Goal: Check status: Check status

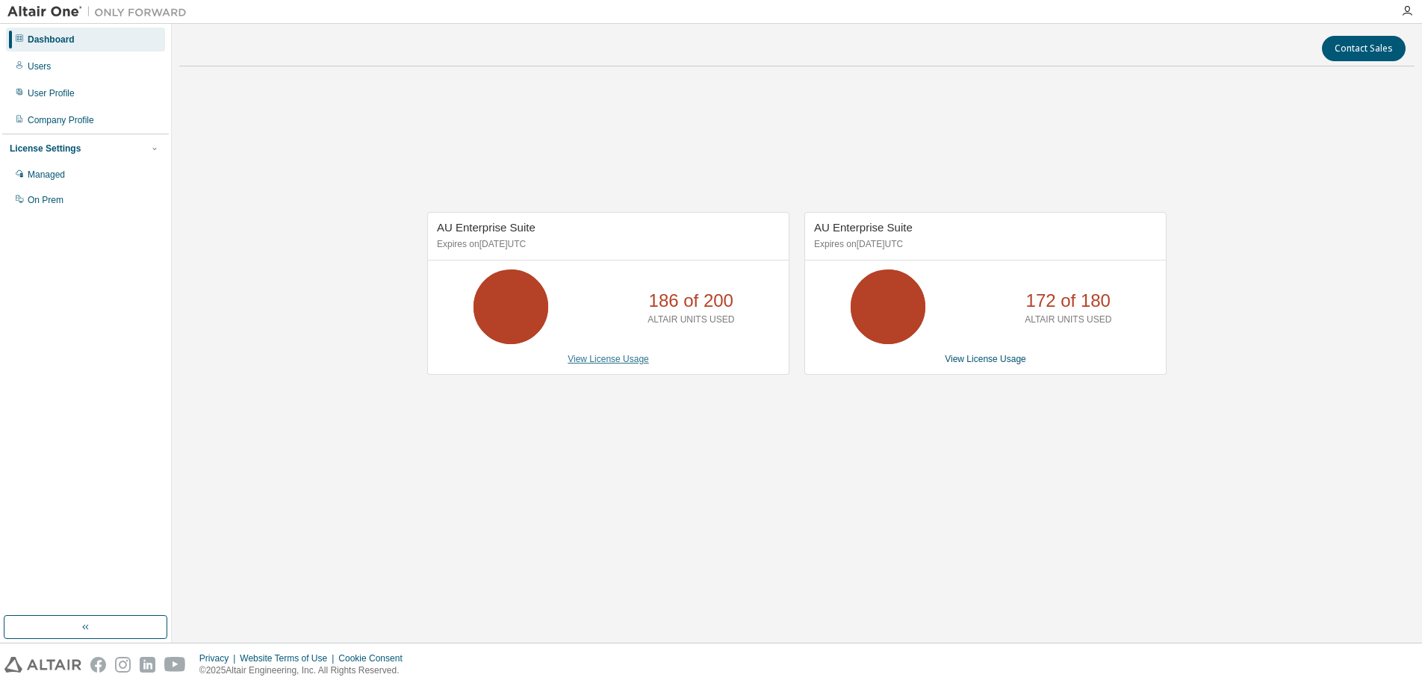
click at [598, 358] on link "View License Usage" at bounding box center [607, 359] width 81 height 10
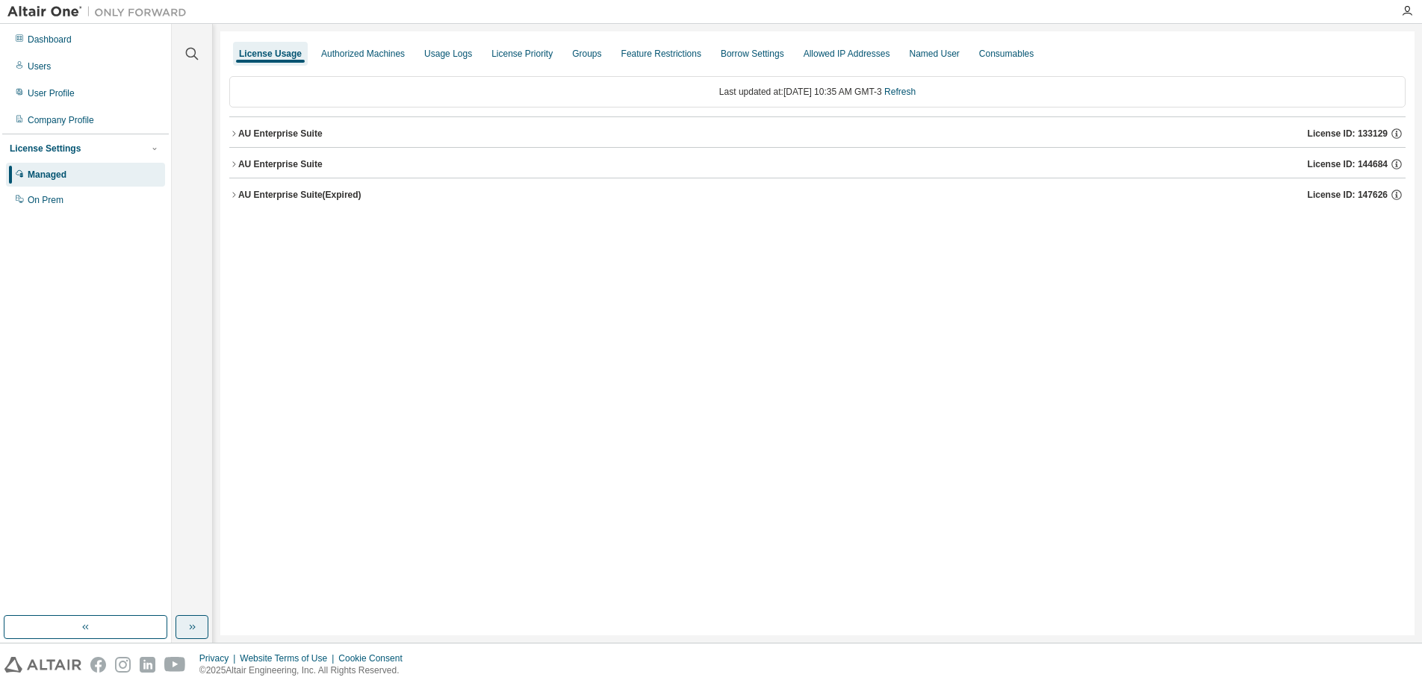
click at [198, 628] on button "button" at bounding box center [191, 627] width 33 height 24
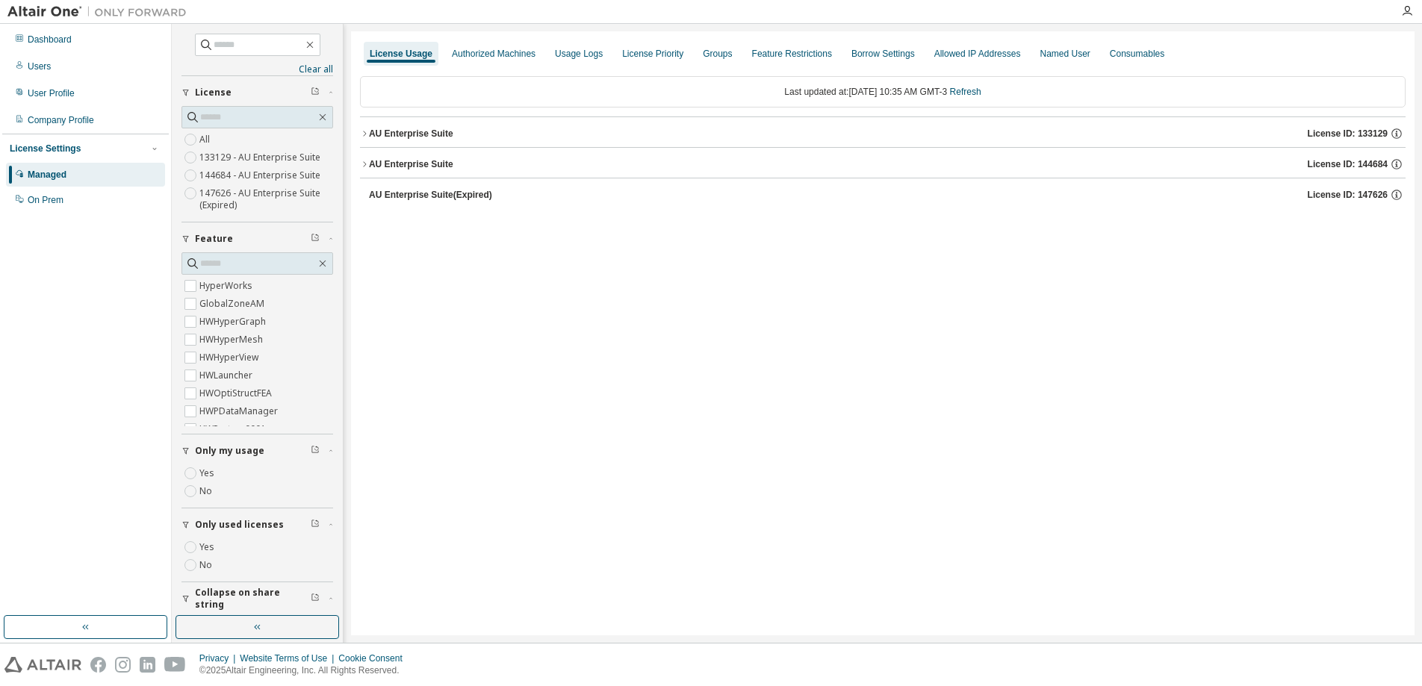
click at [364, 134] on icon "button" at bounding box center [364, 133] width 9 height 9
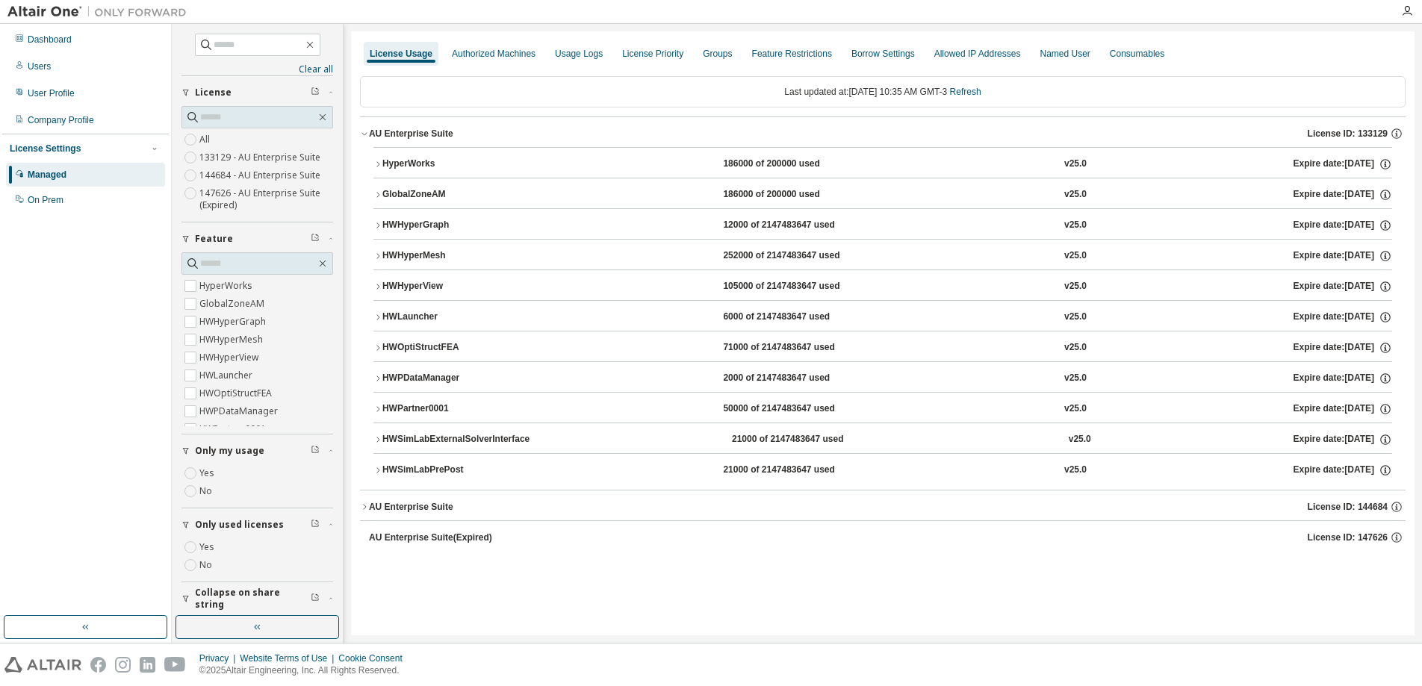
click at [432, 409] on div "HWPartner0001" at bounding box center [449, 408] width 134 height 13
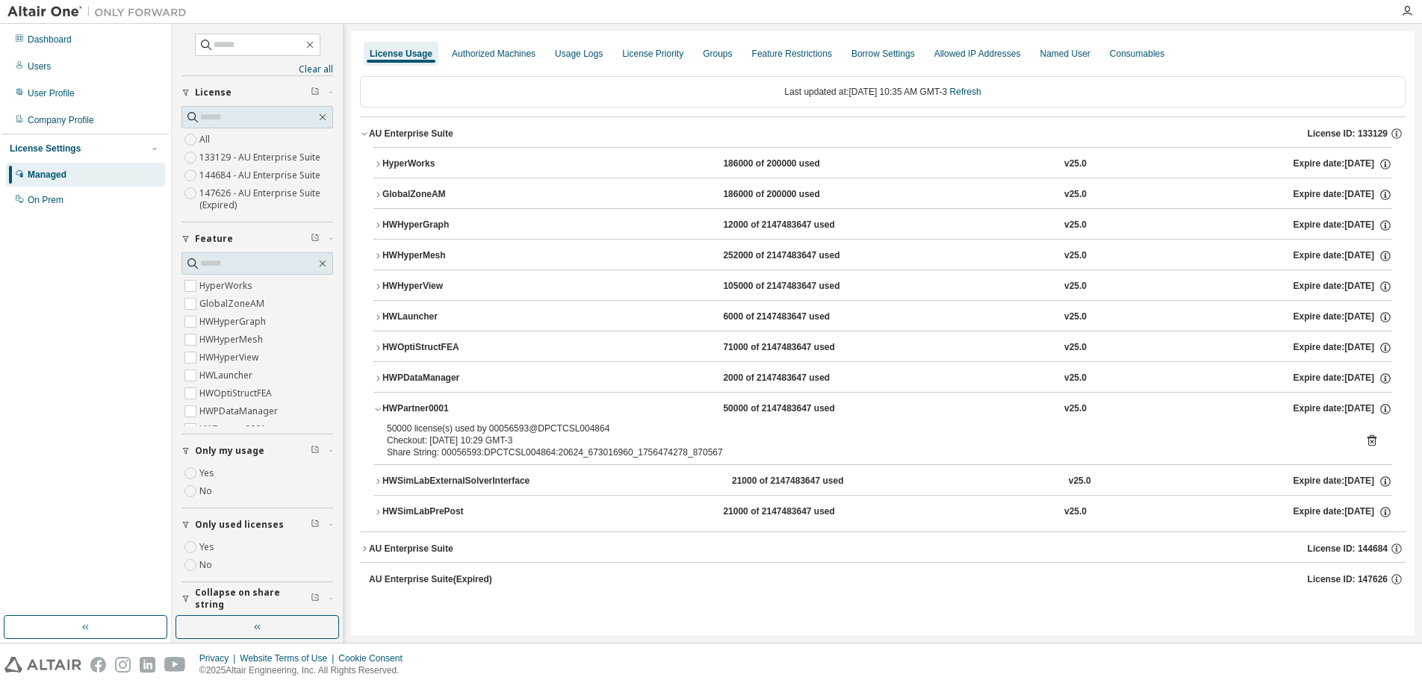
click at [1372, 437] on icon at bounding box center [1371, 440] width 9 height 11
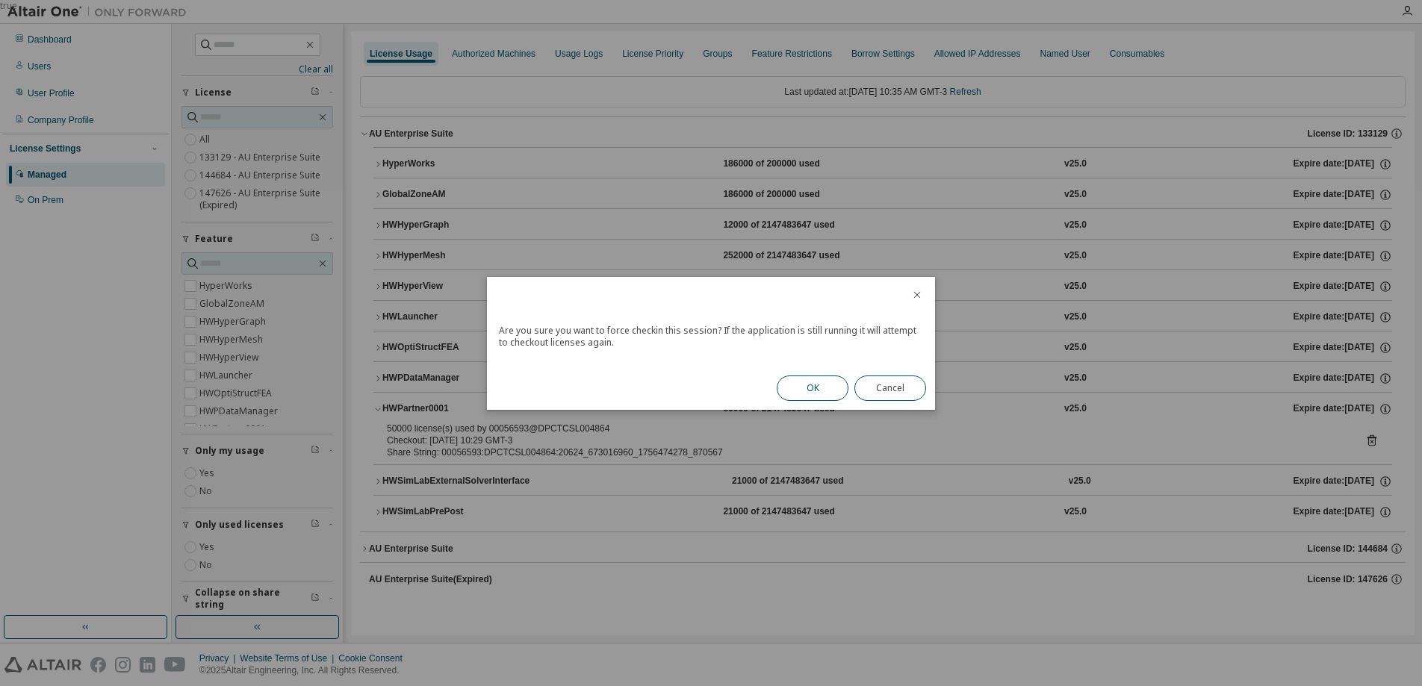
click at [833, 394] on button "OK" at bounding box center [813, 388] width 72 height 25
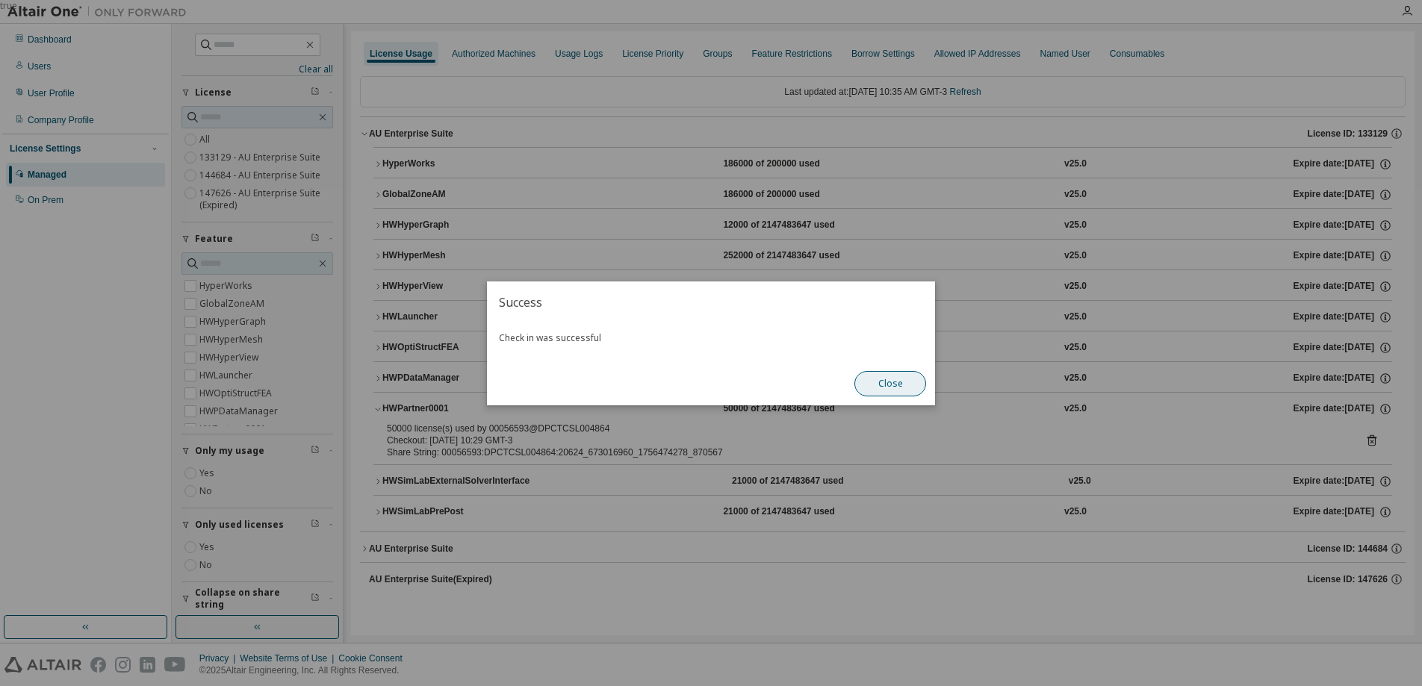
click at [887, 393] on button "Close" at bounding box center [890, 383] width 72 height 25
